Goal: Task Accomplishment & Management: Use online tool/utility

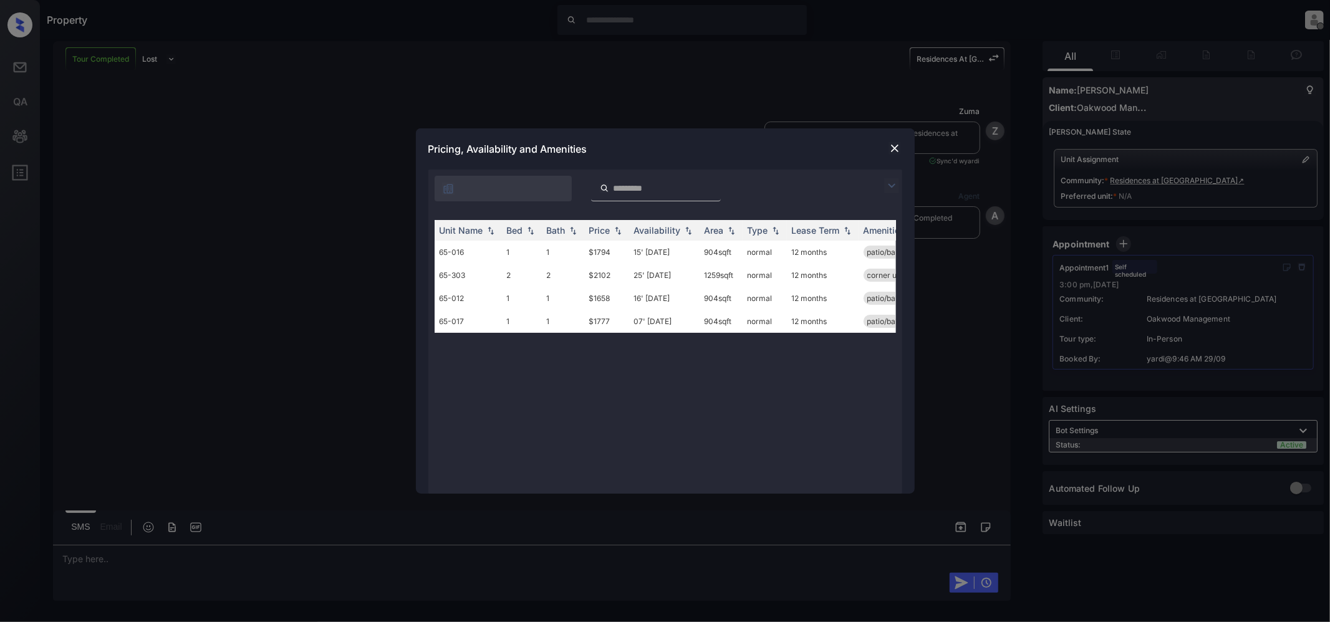
click at [891, 145] on img at bounding box center [895, 148] width 12 height 12
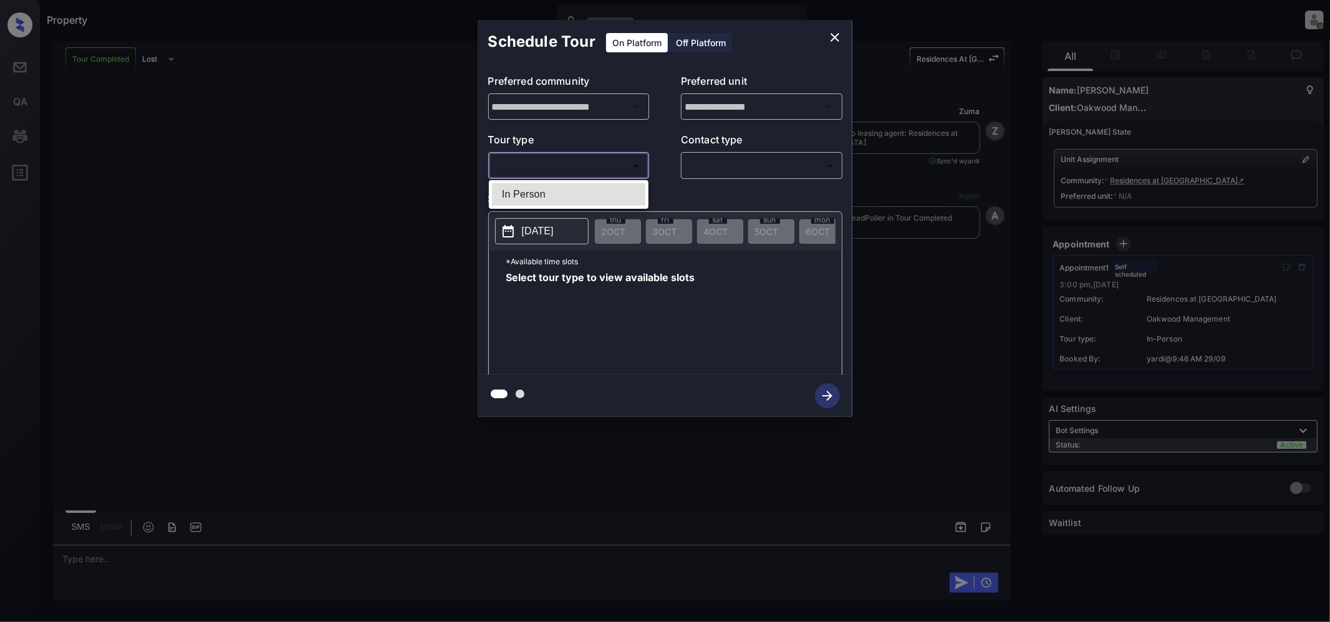
click at [617, 160] on body "Property [PERSON_NAME] Offline Set yourself online Set yourself on break Profil…" at bounding box center [665, 311] width 1330 height 622
click at [833, 34] on div at bounding box center [665, 311] width 1330 height 622
click at [589, 168] on body "Property [PERSON_NAME] Offline Set yourself online Set yourself on break Profil…" at bounding box center [665, 311] width 1330 height 622
click at [832, 41] on div at bounding box center [665, 311] width 1330 height 622
click at [836, 36] on icon "close" at bounding box center [835, 37] width 9 height 9
